Goal: Transaction & Acquisition: Download file/media

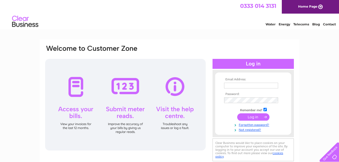
type input "[EMAIL_ADDRESS][DOMAIN_NAME]"
click at [254, 118] on input "submit" at bounding box center [253, 117] width 32 height 7
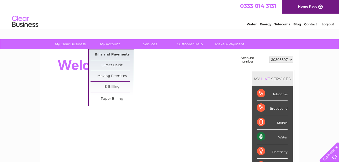
click at [113, 56] on link "Bills and Payments" at bounding box center [111, 55] width 43 height 10
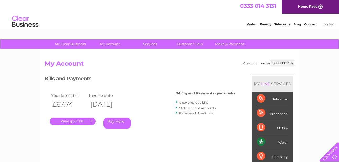
click at [72, 119] on link "." at bounding box center [73, 122] width 46 height 8
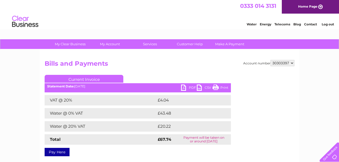
click at [190, 88] on link "PDF" at bounding box center [189, 89] width 16 height 8
